Goal: Find contact information: Find contact information

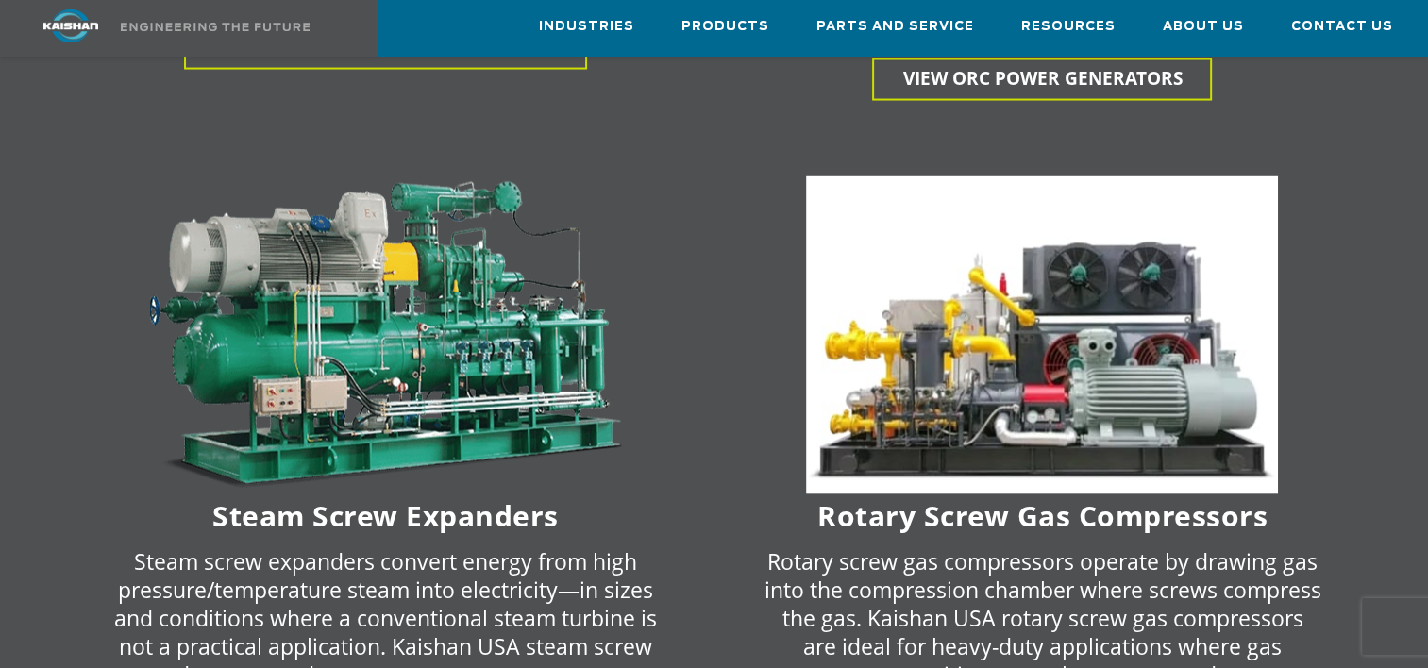
scroll to position [4342, 0]
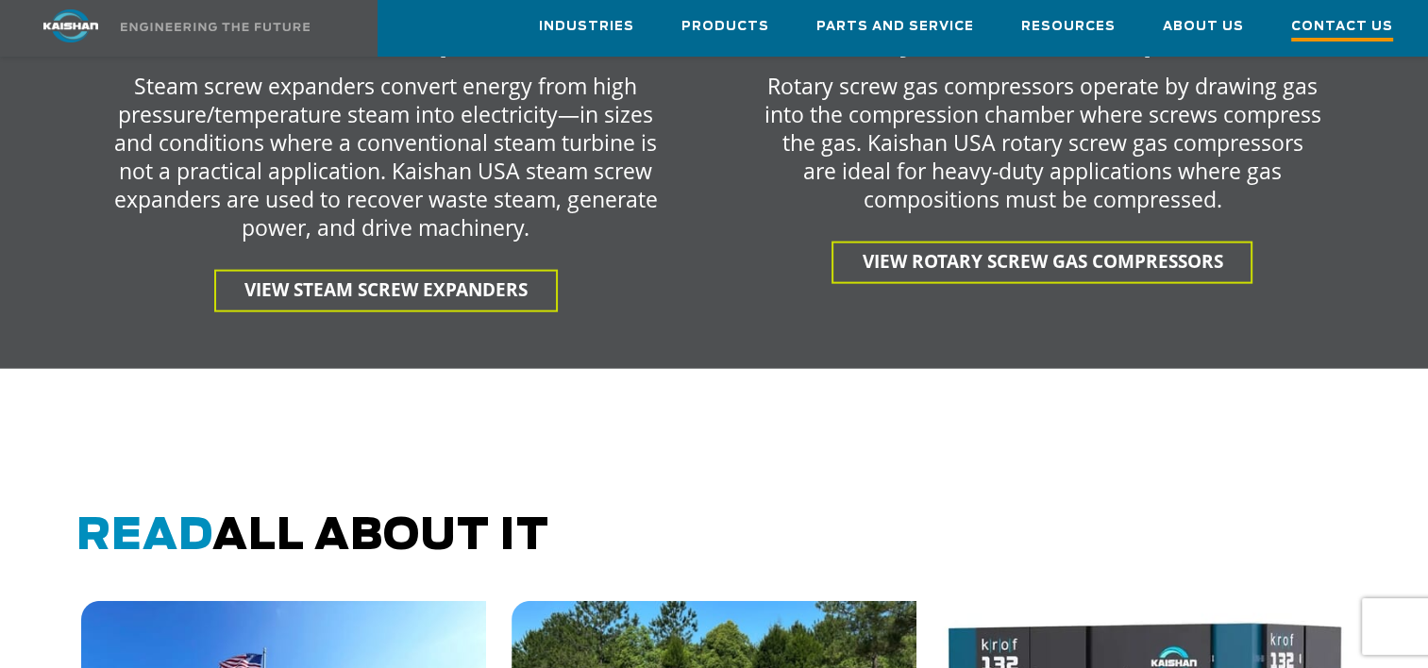
click at [1355, 27] on span "Contact Us" at bounding box center [1342, 28] width 102 height 25
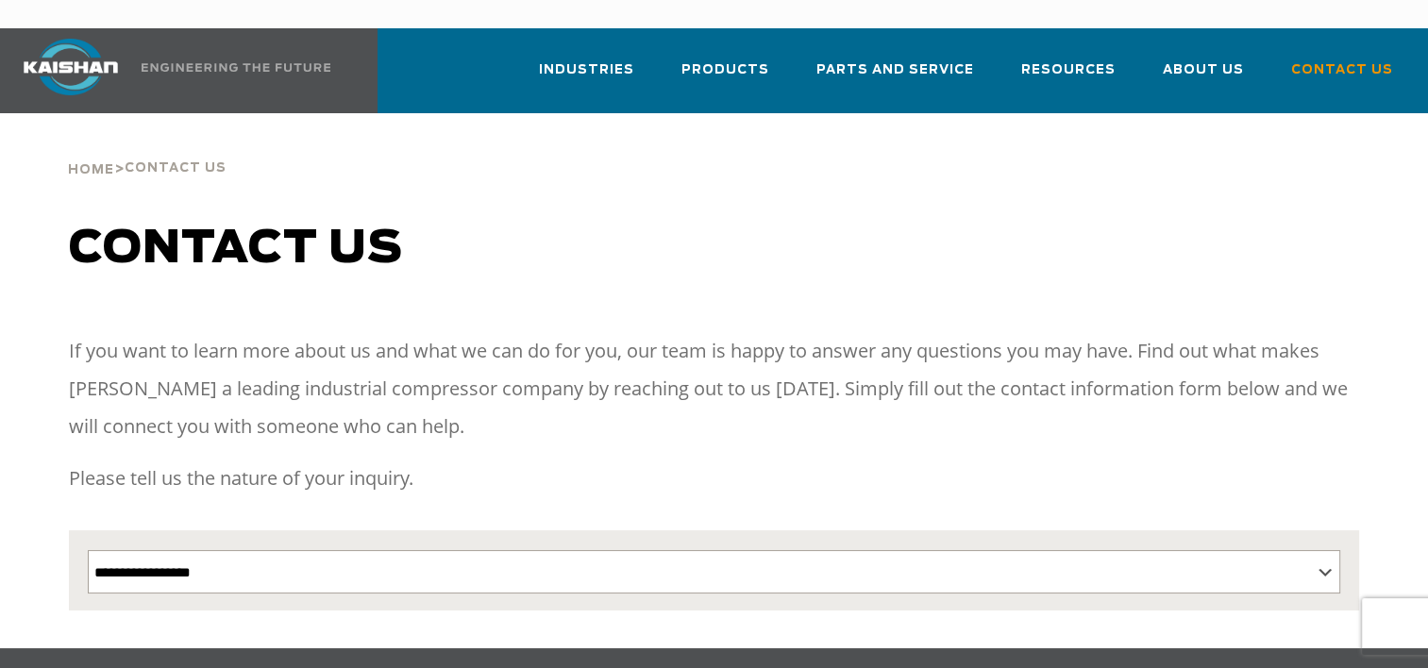
scroll to position [750, 0]
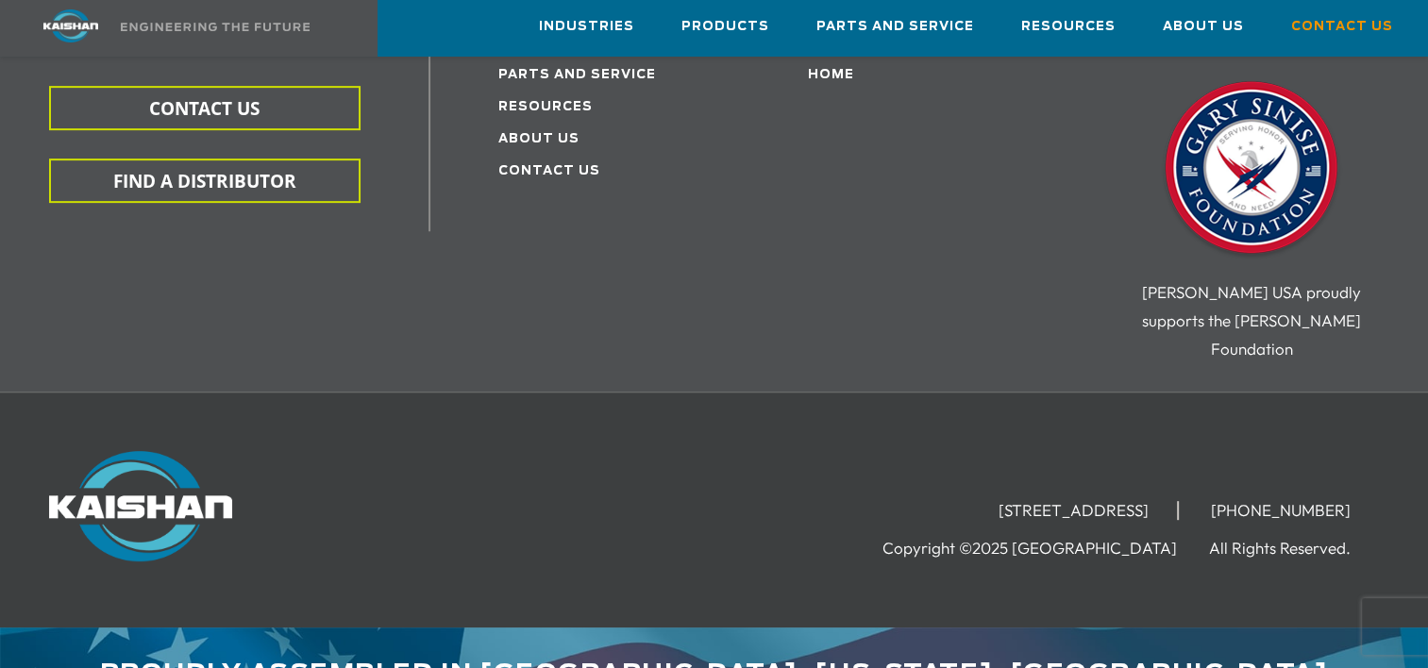
click at [695, 392] on div "15445 Industrial Park Drive, Loxley, AL 36551 (251) 257-0586 Copyright ©2025 Ka…" at bounding box center [714, 510] width 1428 height 236
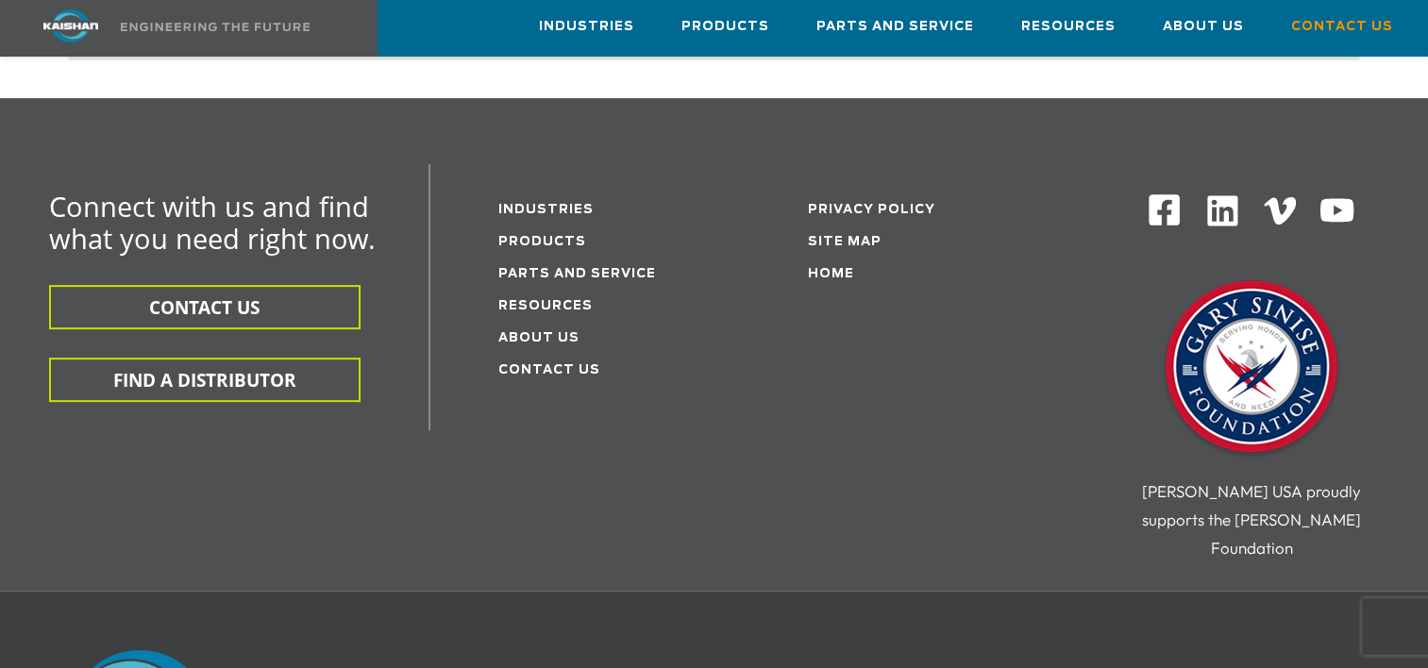
scroll to position [549, 0]
